Goal: Task Accomplishment & Management: Use online tool/utility

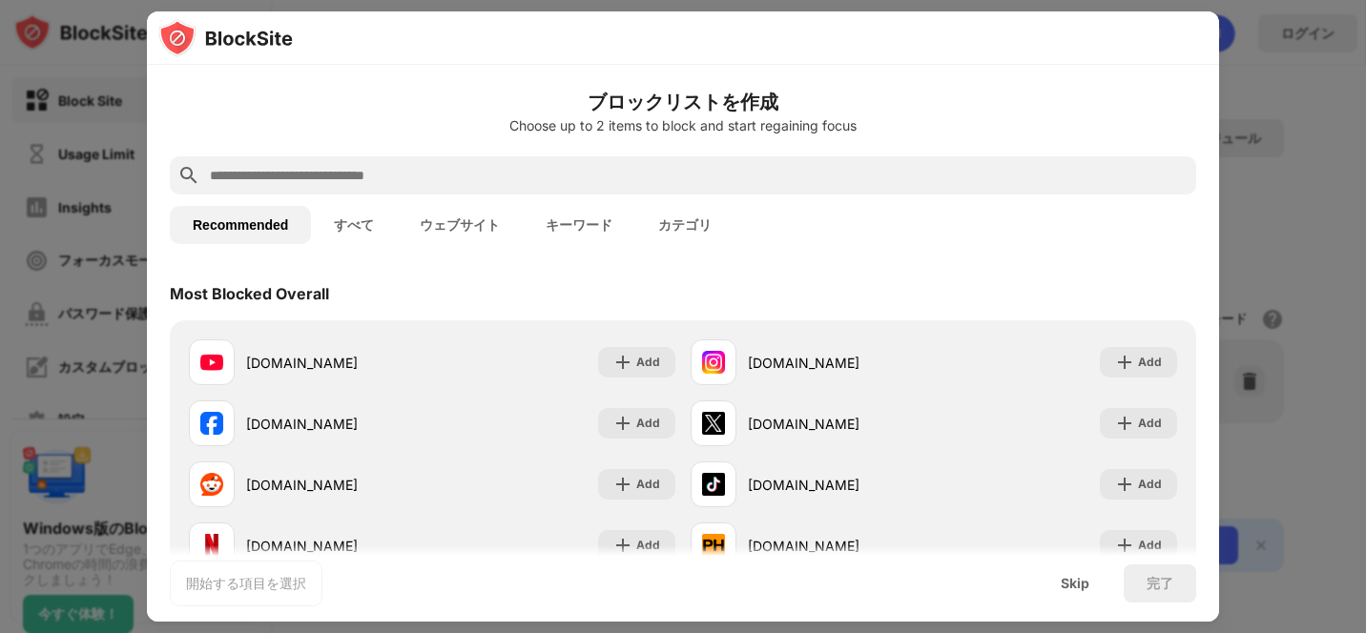
scroll to position [191, 0]
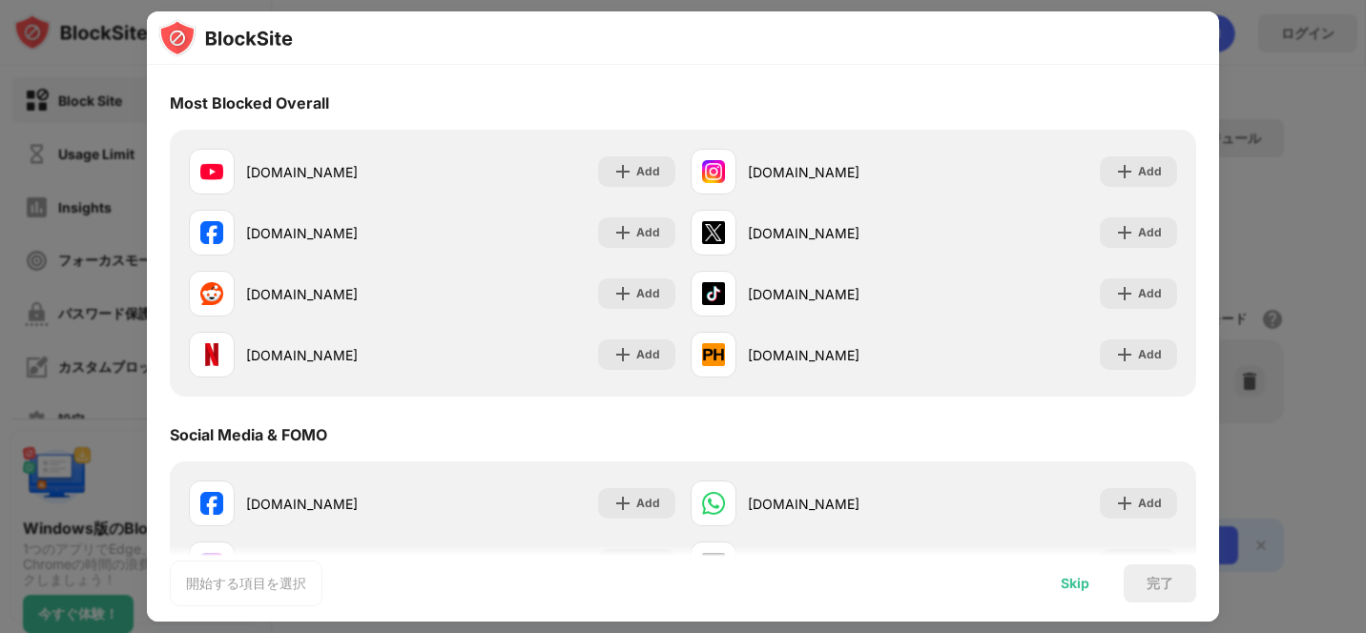
click at [1090, 578] on div "Skip" at bounding box center [1075, 584] width 74 height 38
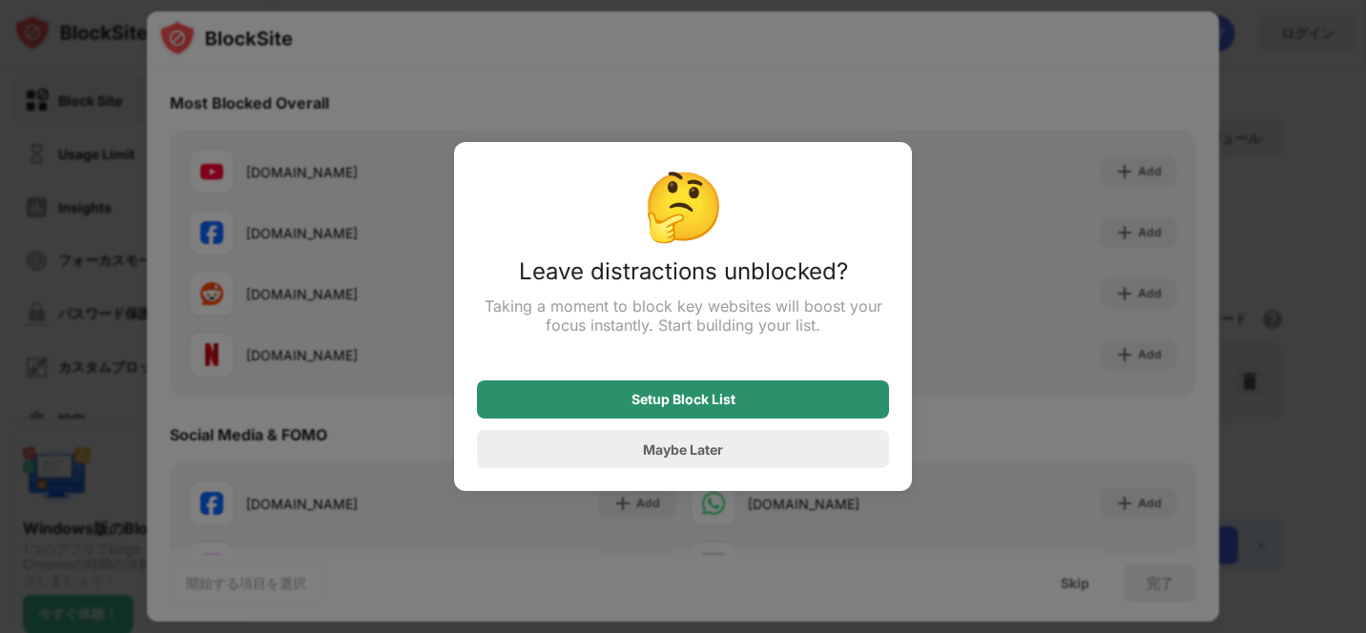
click at [710, 405] on div "Setup Block List" at bounding box center [684, 399] width 104 height 15
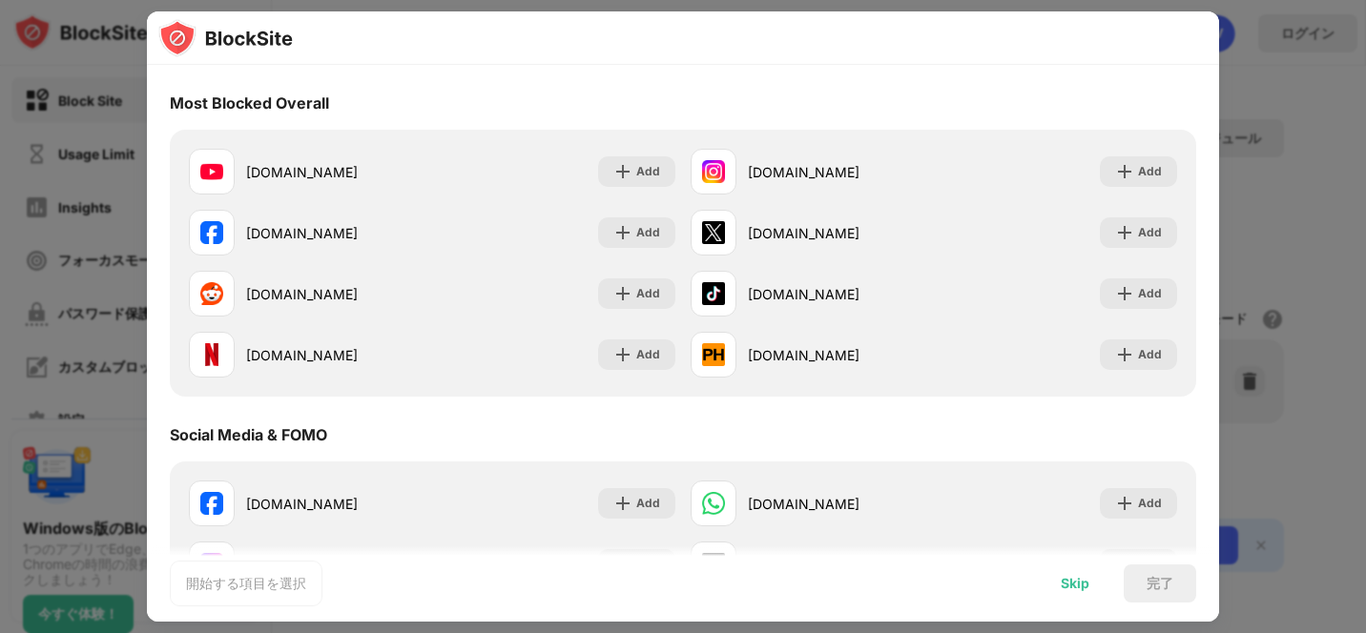
click at [1090, 591] on div "Skip" at bounding box center [1075, 584] width 74 height 38
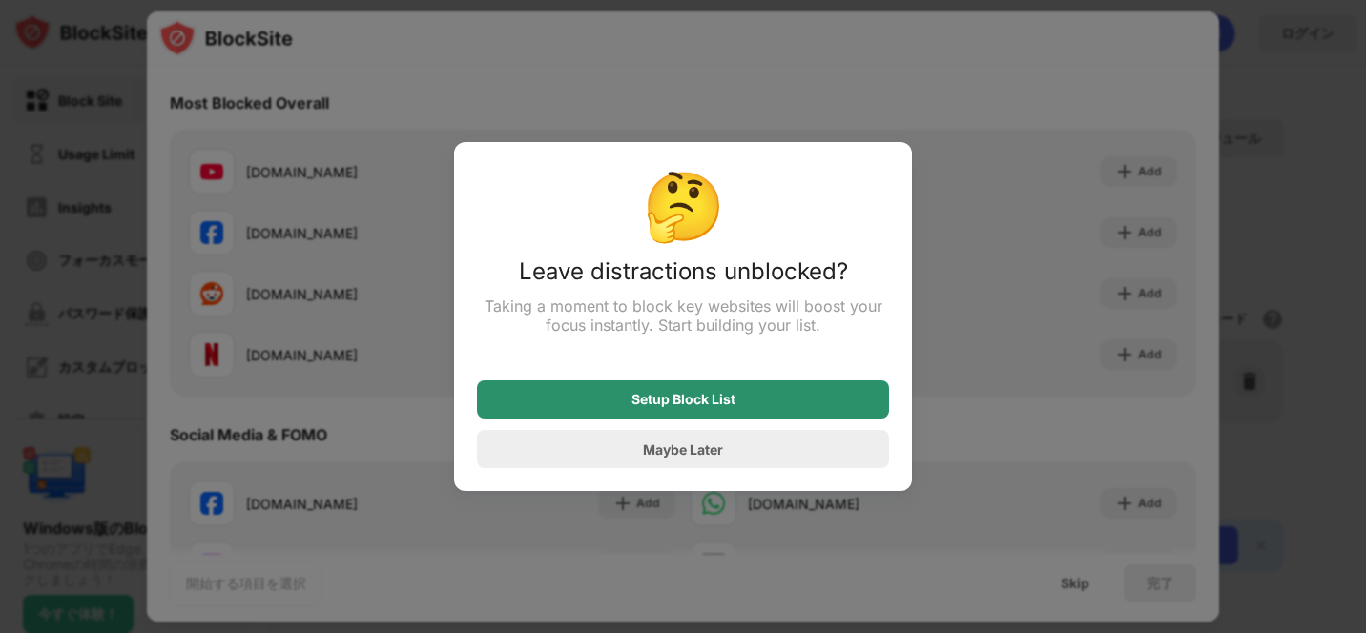
click at [708, 411] on div "Setup Block List" at bounding box center [683, 400] width 412 height 38
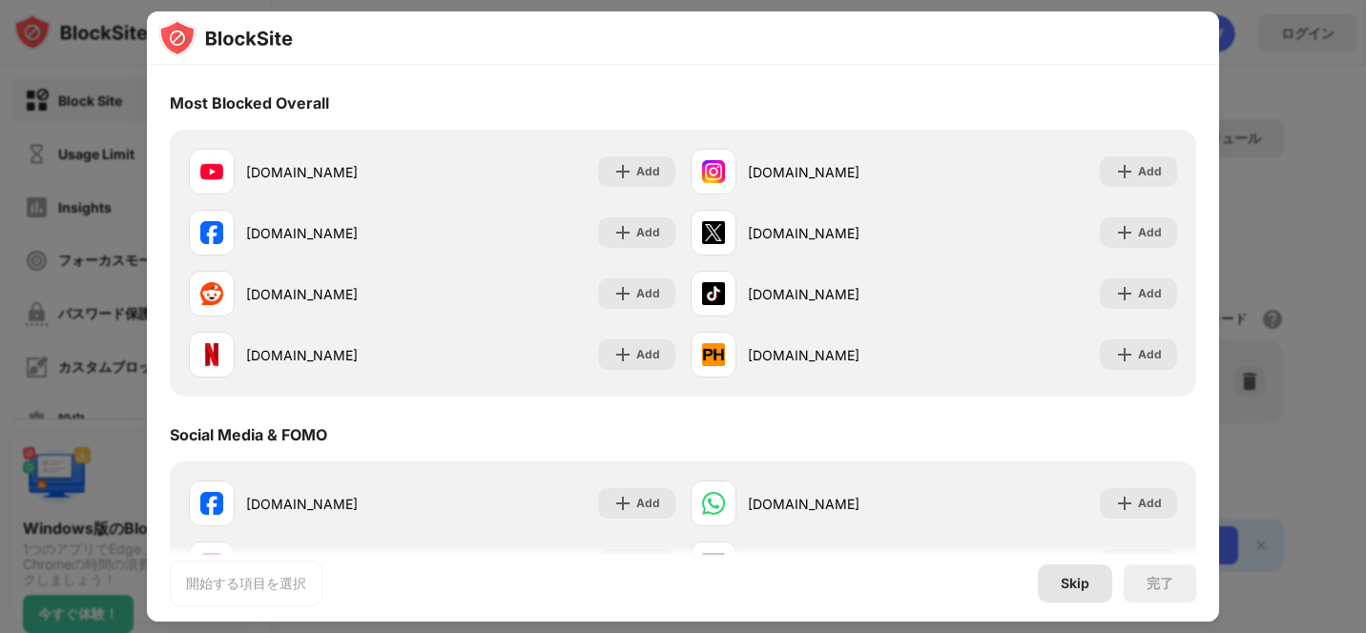
click at [1062, 577] on div "Skip" at bounding box center [1075, 583] width 29 height 15
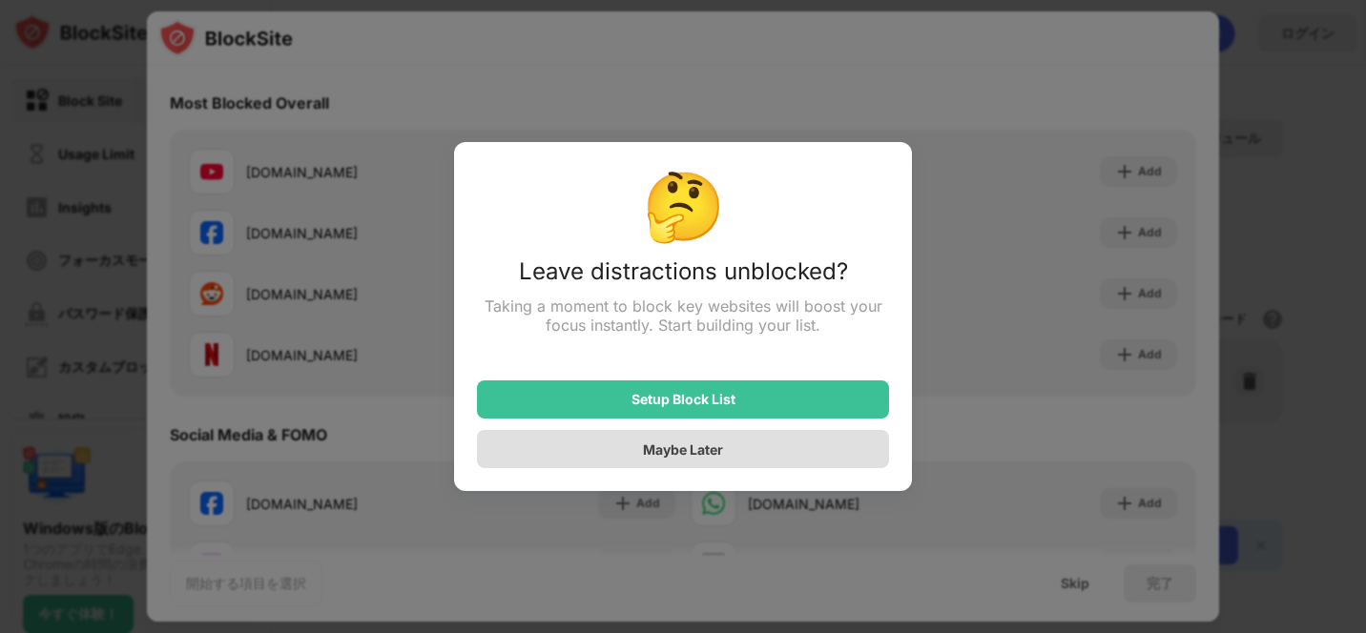
click at [640, 466] on div "Maybe Later" at bounding box center [683, 449] width 412 height 38
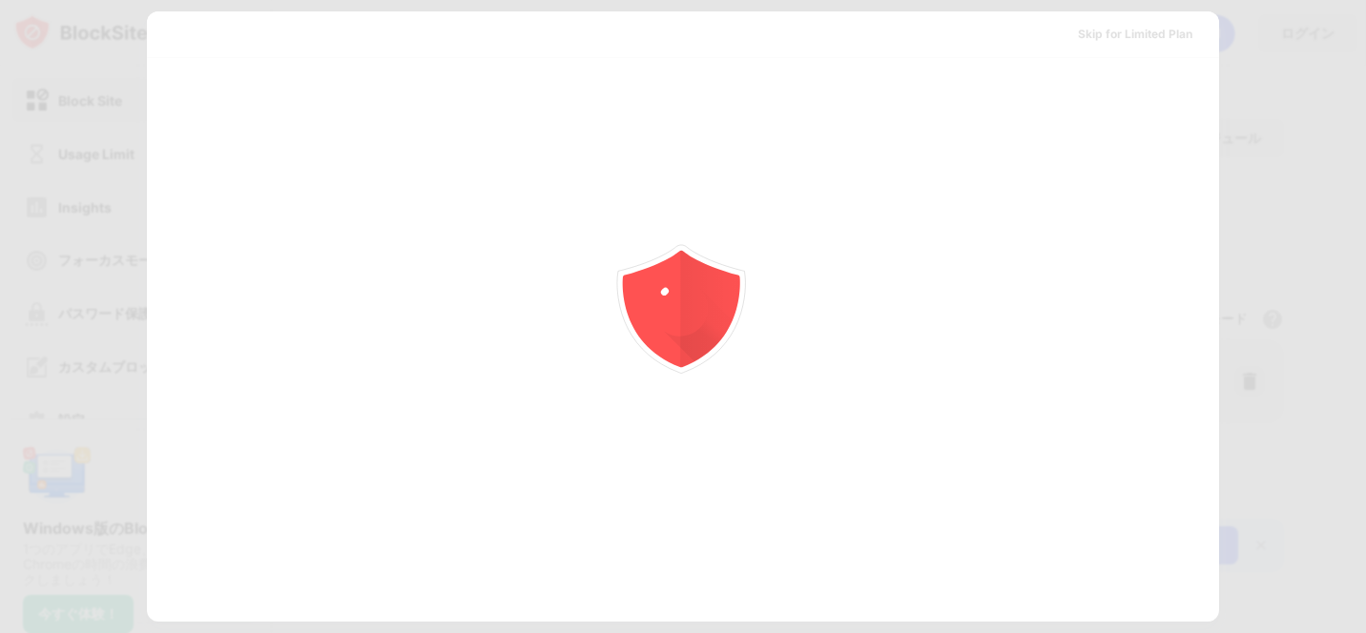
scroll to position [0, 0]
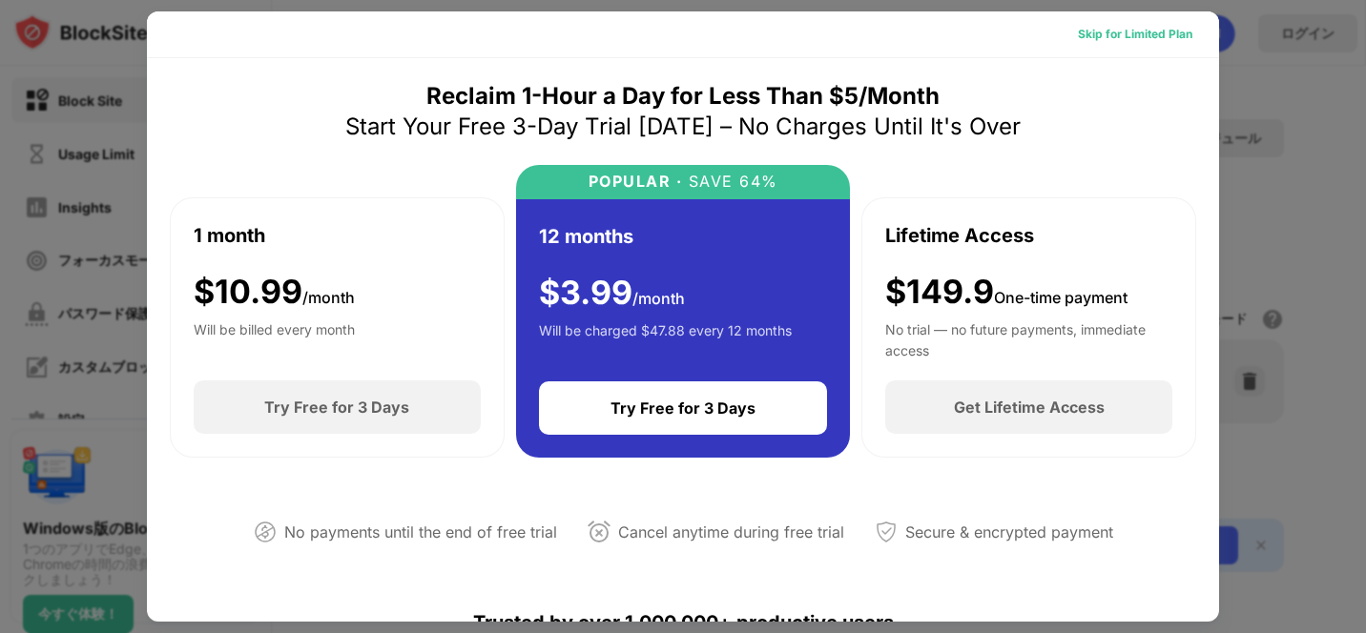
click at [1087, 30] on div "Skip for Limited Plan" at bounding box center [1135, 34] width 114 height 19
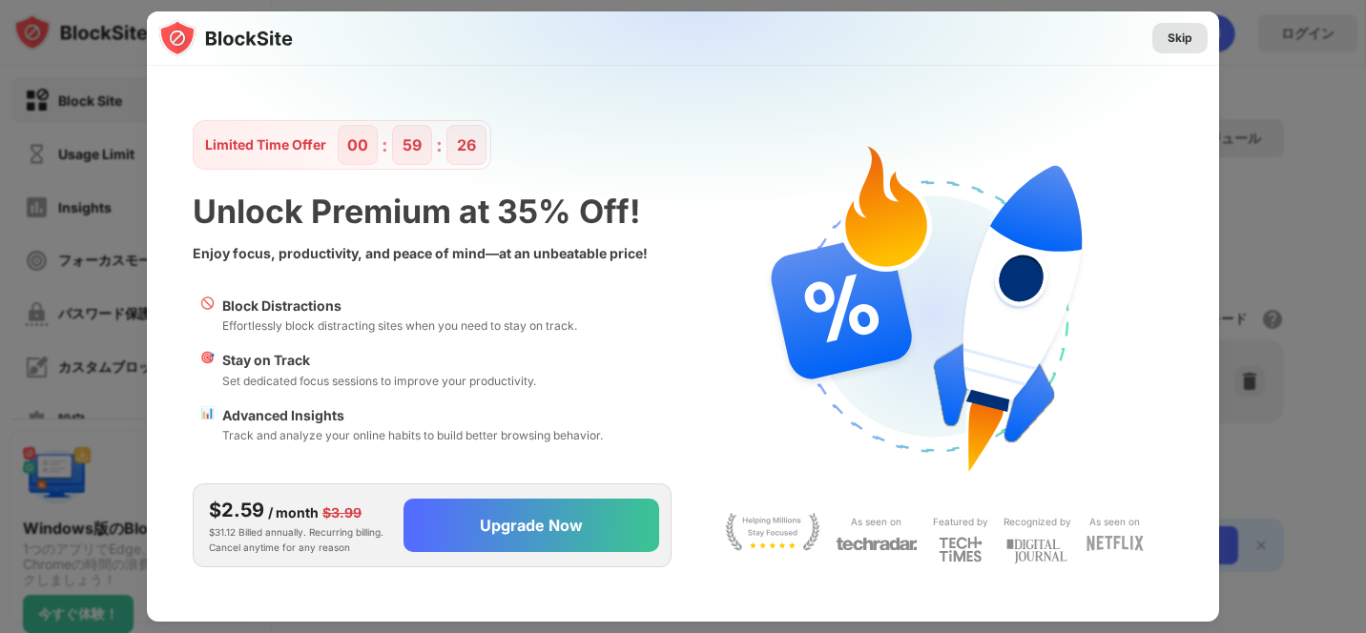
click at [1176, 31] on div "Skip" at bounding box center [1180, 38] width 25 height 19
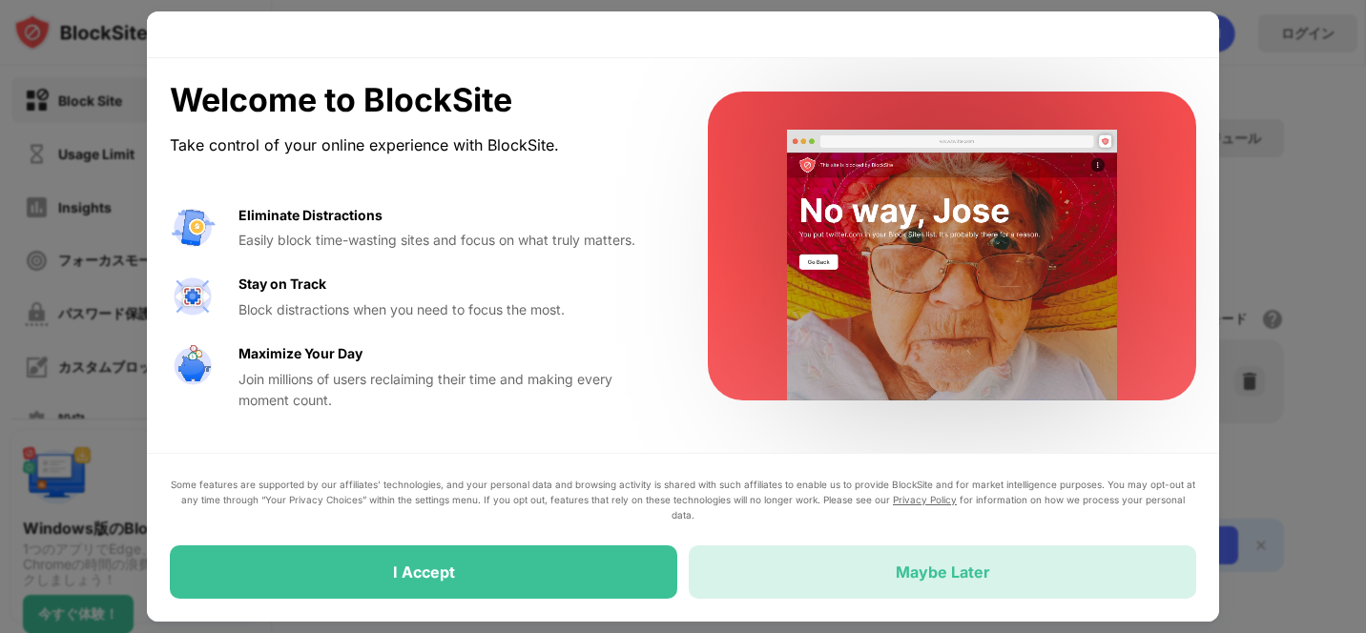
click at [899, 586] on div "Maybe Later" at bounding box center [943, 572] width 508 height 53
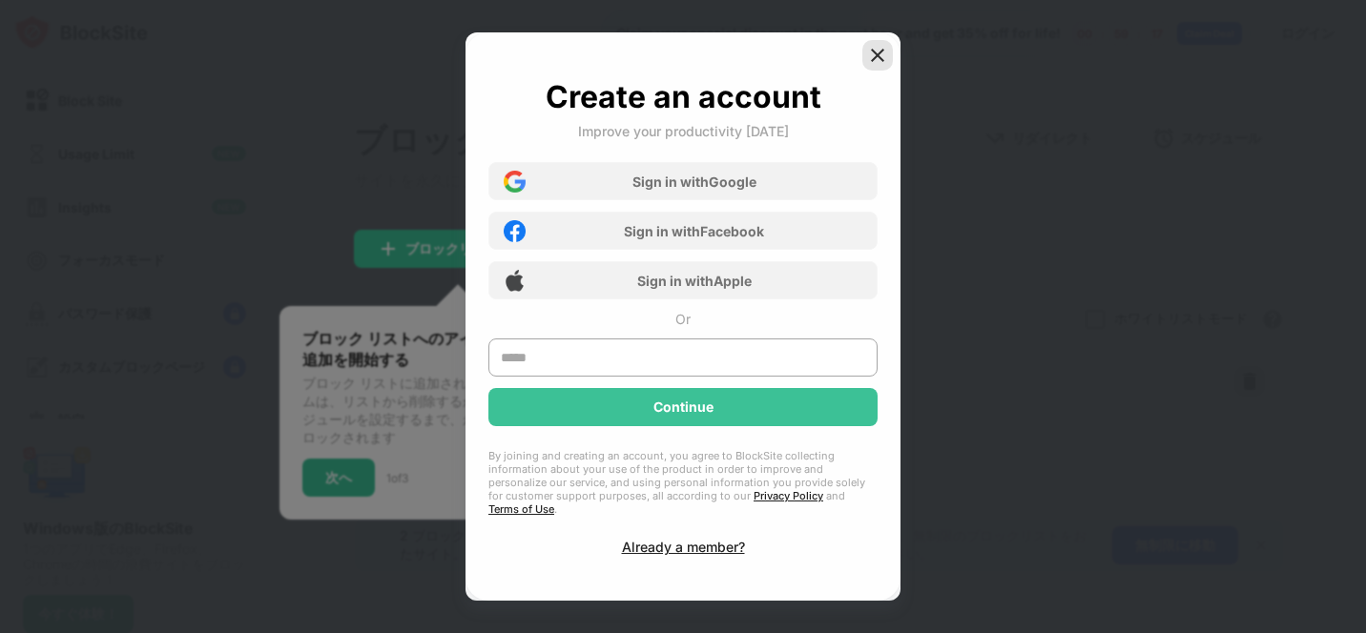
click at [880, 59] on img at bounding box center [877, 55] width 19 height 19
